Goal: Task Accomplishment & Management: Manage account settings

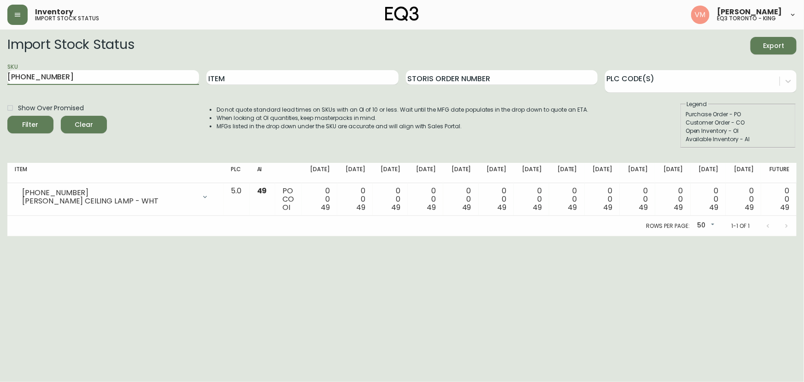
click at [18, 17] on icon "button" at bounding box center [17, 14] width 7 height 7
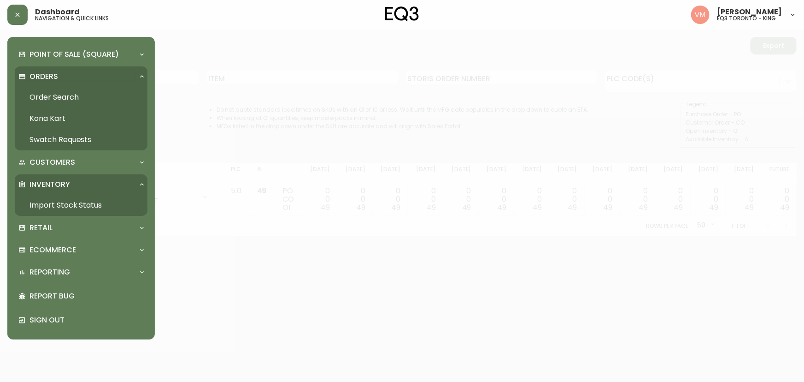
click at [55, 98] on link "Order Search" at bounding box center [81, 97] width 133 height 21
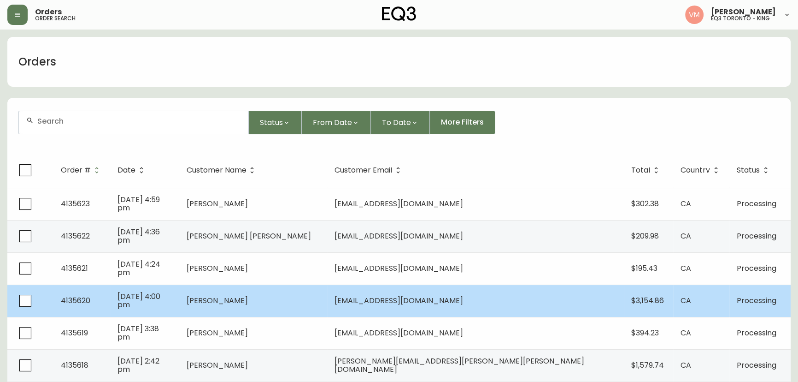
click at [327, 300] on td "[PERSON_NAME]" at bounding box center [253, 300] width 148 height 32
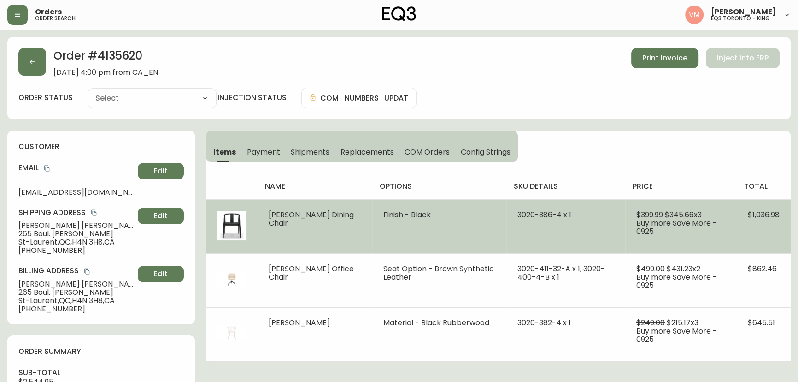
type input "Processing"
select select "PROCESSING"
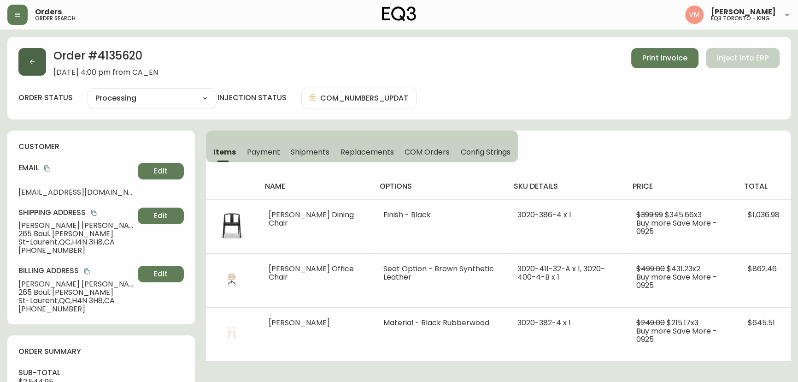
click at [32, 64] on icon "button" at bounding box center [32, 61] width 5 height 5
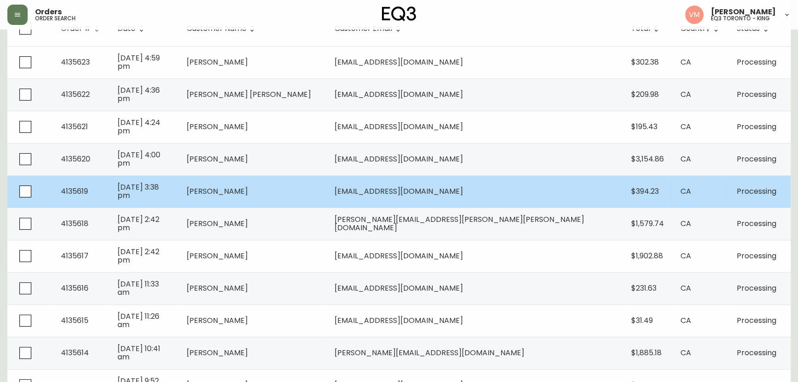
scroll to position [167, 0]
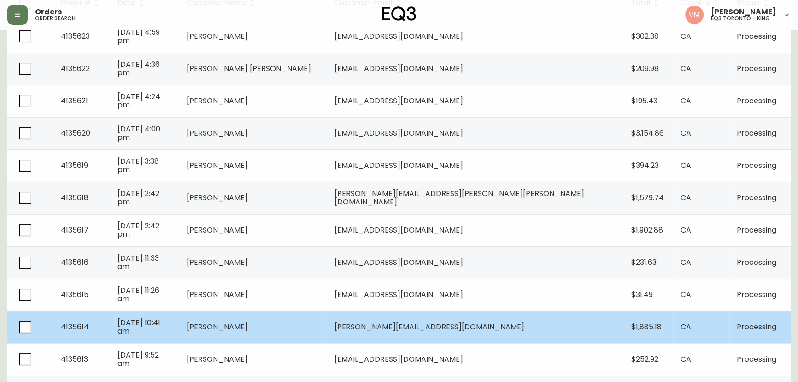
click at [327, 322] on td "[PERSON_NAME]" at bounding box center [253, 327] width 148 height 32
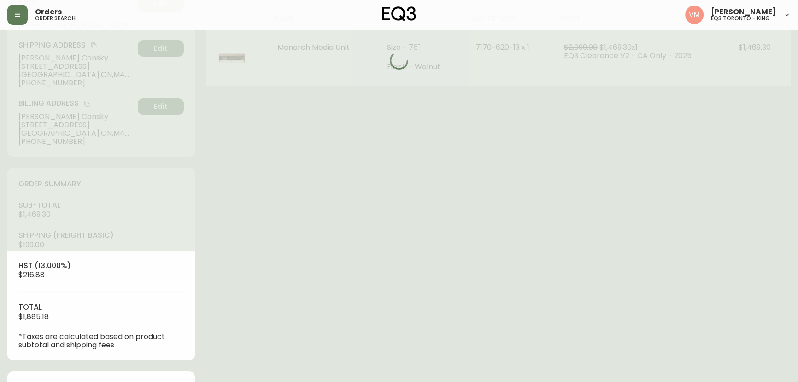
type input "Processing"
select select "PROCESSING"
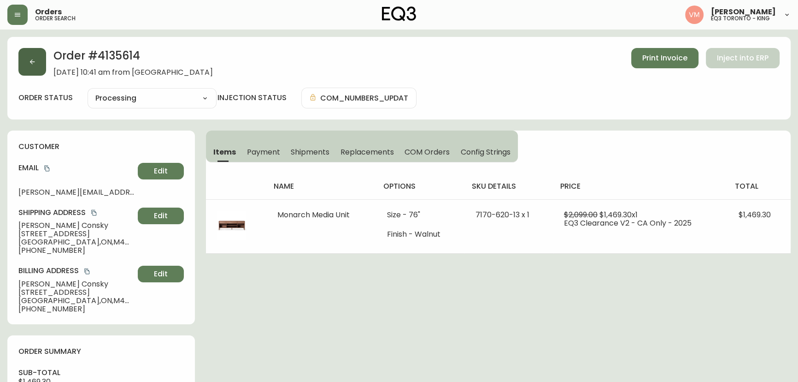
click at [29, 62] on icon "button" at bounding box center [32, 61] width 7 height 7
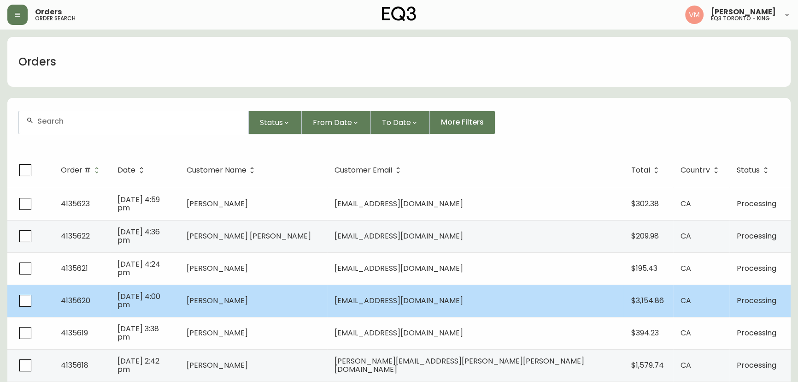
click at [327, 291] on td "[PERSON_NAME]" at bounding box center [253, 300] width 148 height 32
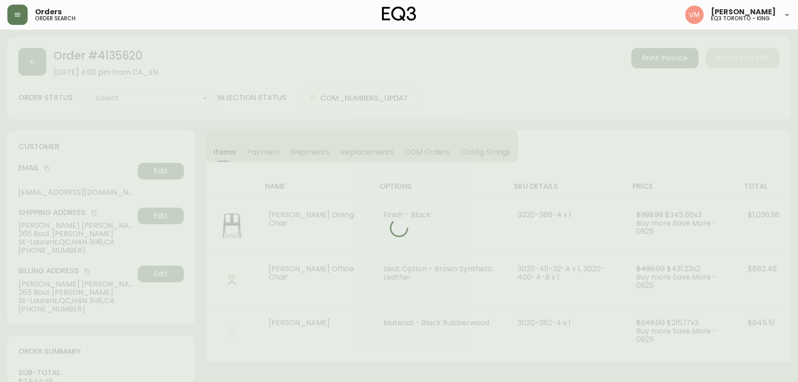
type input "Processing"
select select "PROCESSING"
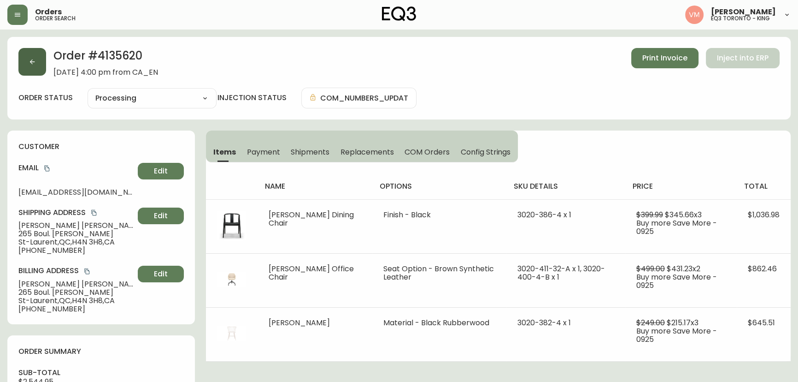
click at [42, 58] on button "button" at bounding box center [32, 62] width 28 height 28
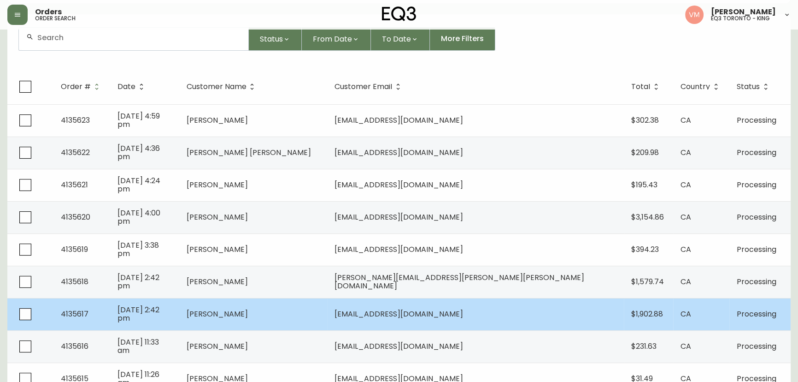
click at [324, 307] on td "[PERSON_NAME]" at bounding box center [253, 314] width 148 height 32
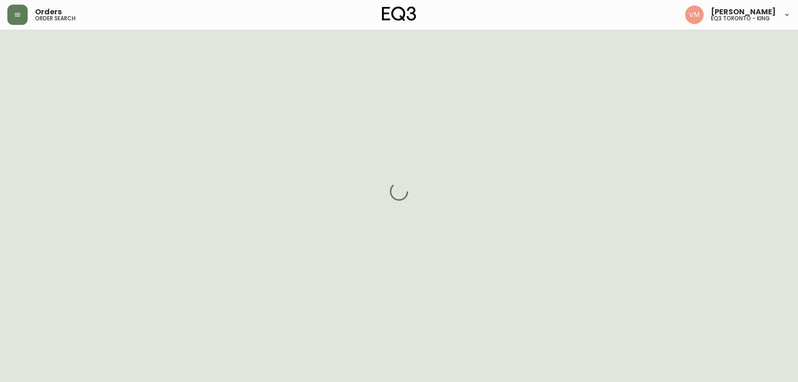
scroll to position [83, 0]
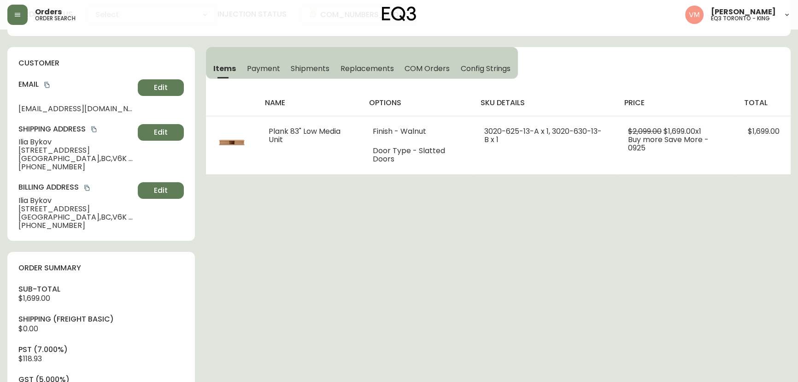
type input "Processing"
select select "PROCESSING"
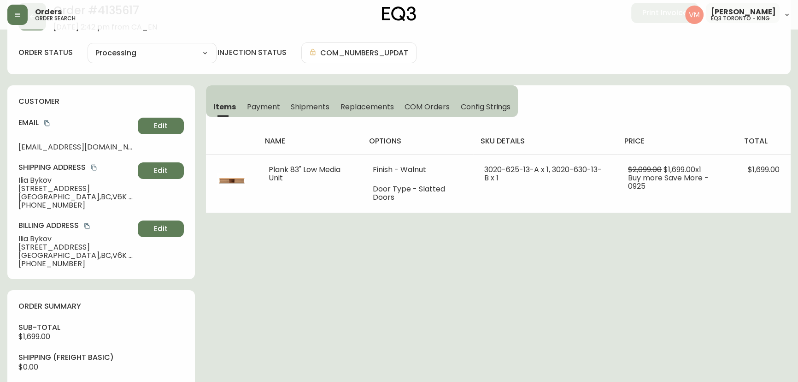
scroll to position [0, 0]
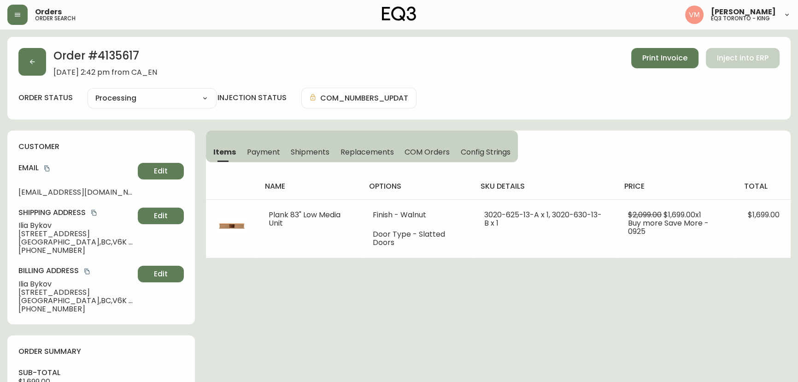
drag, startPoint x: 41, startPoint y: 78, endPoint x: 37, endPoint y: 76, distance: 5.2
click at [39, 78] on div "Order # 4135617 [DATE] 2:42 pm from CA_EN Print Invoice Inject into ERP order s…" at bounding box center [398, 78] width 783 height 82
click at [32, 64] on icon "button" at bounding box center [32, 61] width 7 height 7
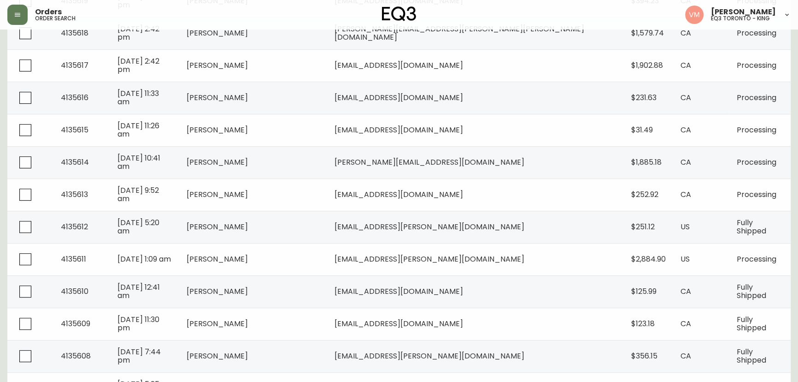
scroll to position [419, 0]
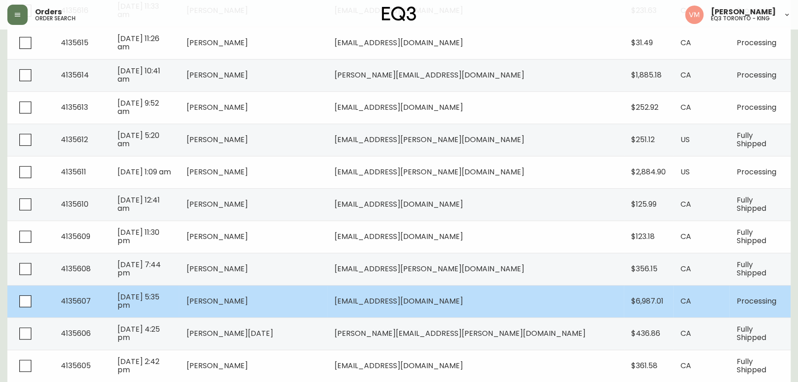
click at [322, 295] on td "[PERSON_NAME]" at bounding box center [253, 301] width 148 height 32
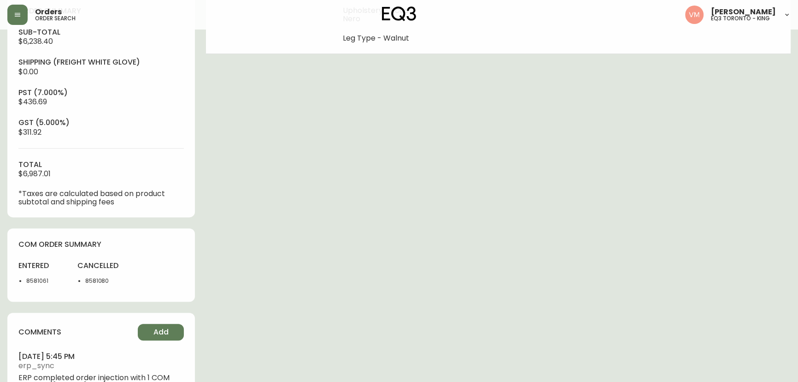
type input "Processing"
select select "PROCESSING"
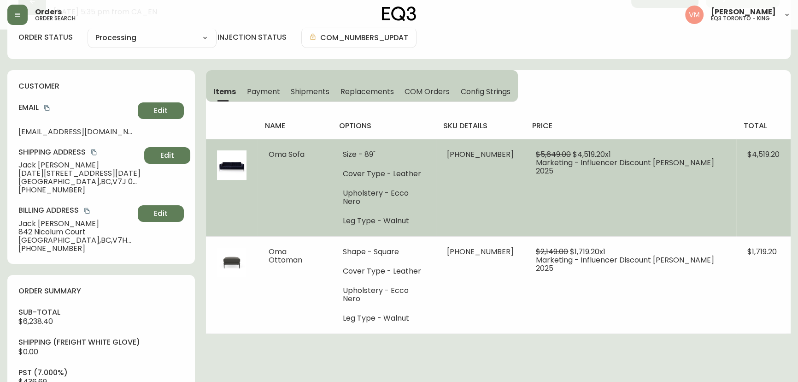
scroll to position [5, 0]
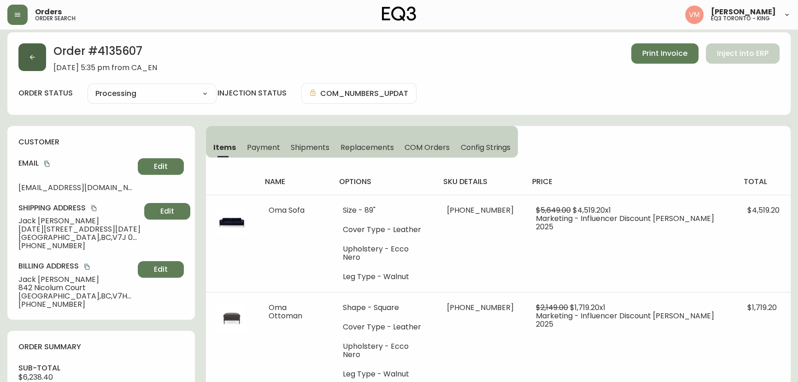
click at [39, 49] on button "button" at bounding box center [32, 57] width 28 height 28
